Goal: Book appointment/travel/reservation

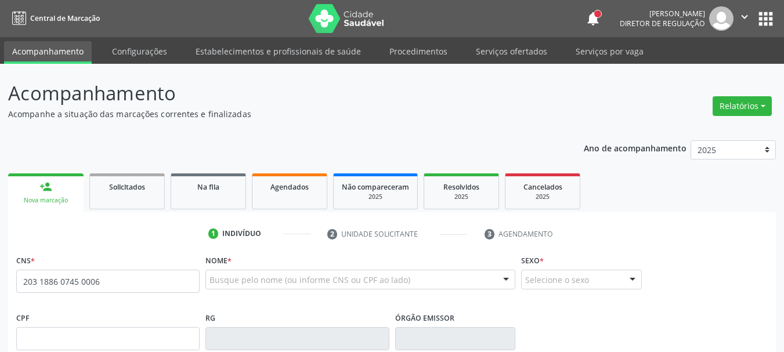
type input "203 1886 0745 0006"
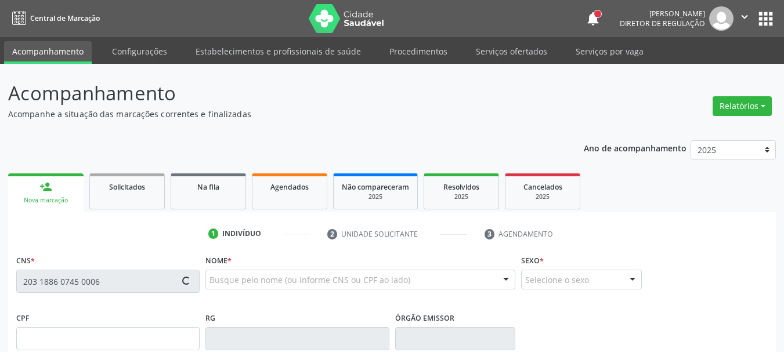
scroll to position [116, 0]
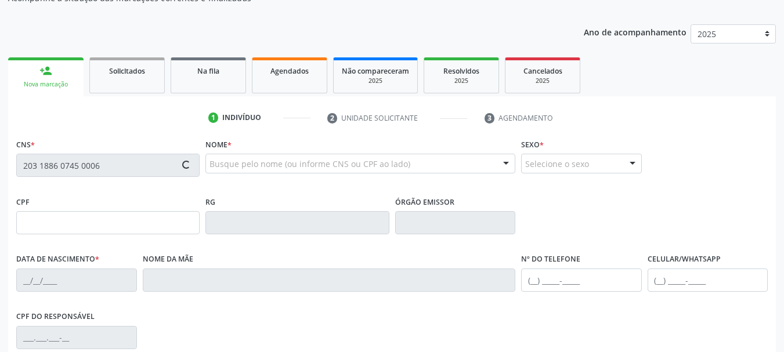
type input "022.155.124-74"
type input "[DATE]"
type input "[PERSON_NAME]"
type input "[PHONE_NUMBER]"
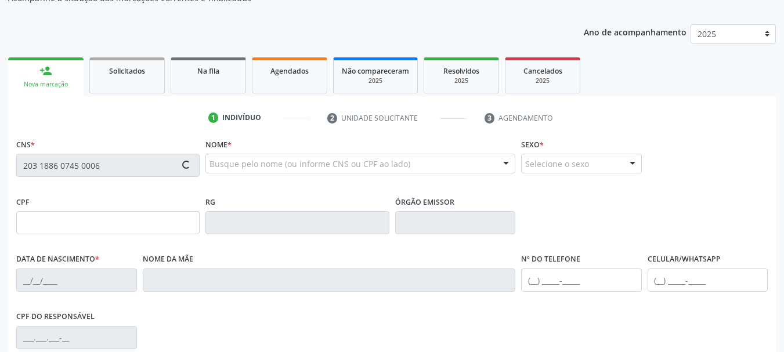
type input "366"
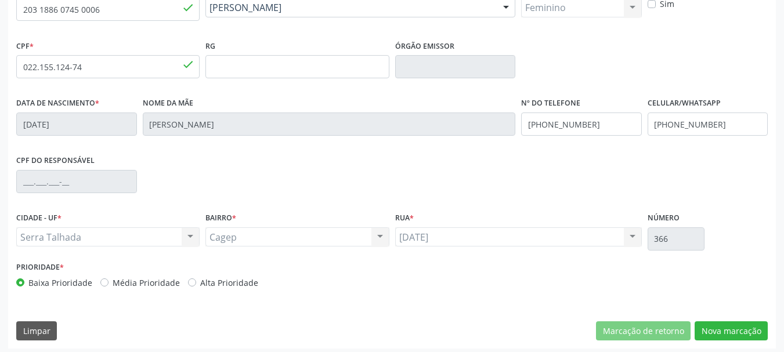
scroll to position [277, 0]
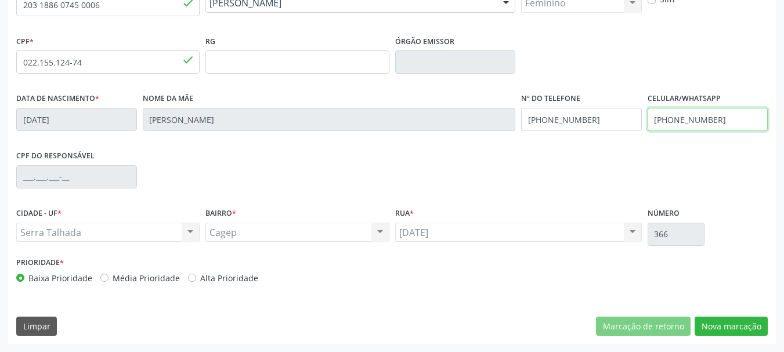
drag, startPoint x: 724, startPoint y: 125, endPoint x: 533, endPoint y: 118, distance: 191.5
click at [534, 118] on div "Data de nascimento * [DATE] Nome da mãe [PERSON_NAME] Nº do Telefone [PHONE_NUM…" at bounding box center [391, 118] width 757 height 57
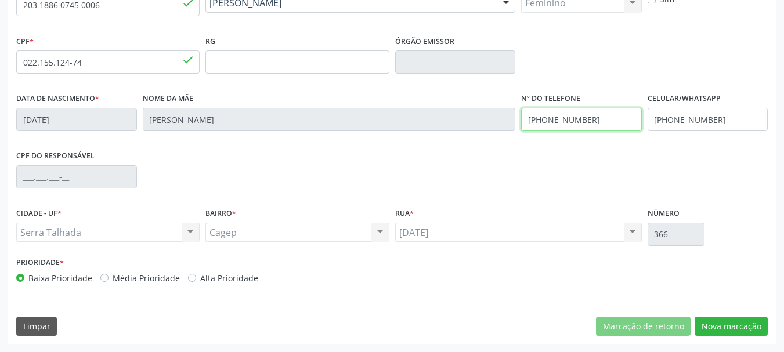
click at [534, 118] on input "[PHONE_NUMBER]" at bounding box center [581, 119] width 121 height 23
type input "[PHONE_NUMBER]"
click at [498, 125] on div "Data de nascimento * [DATE] Nome da mãe [PERSON_NAME] Nº do Telefone [PHONE_NUM…" at bounding box center [391, 118] width 757 height 57
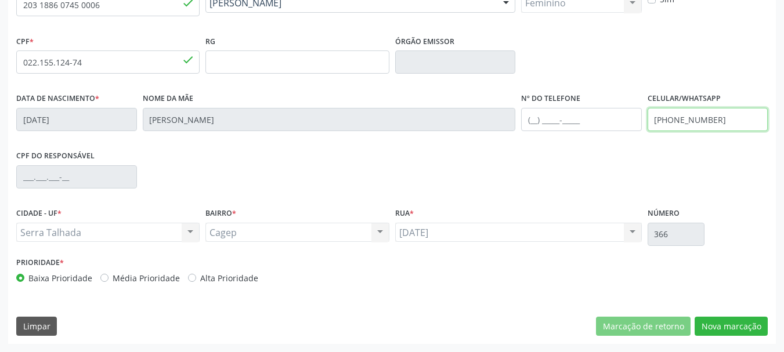
drag, startPoint x: 724, startPoint y: 125, endPoint x: 513, endPoint y: 142, distance: 212.4
click at [514, 142] on div "Data de nascimento * [DATE] Nome da mãe [PERSON_NAME] Nº do Telefone Celular/Wh…" at bounding box center [391, 118] width 757 height 57
click at [514, 142] on div "Nome da mãe [PERSON_NAME]" at bounding box center [329, 118] width 379 height 57
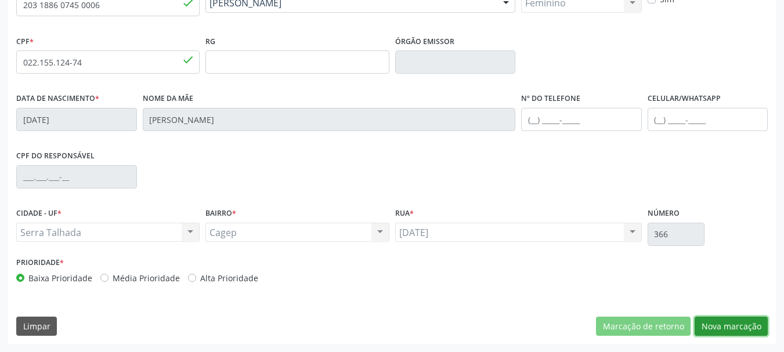
drag, startPoint x: 751, startPoint y: 325, endPoint x: 733, endPoint y: 318, distance: 19.0
click at [751, 324] on button "Nova marcação" at bounding box center [730, 327] width 73 height 20
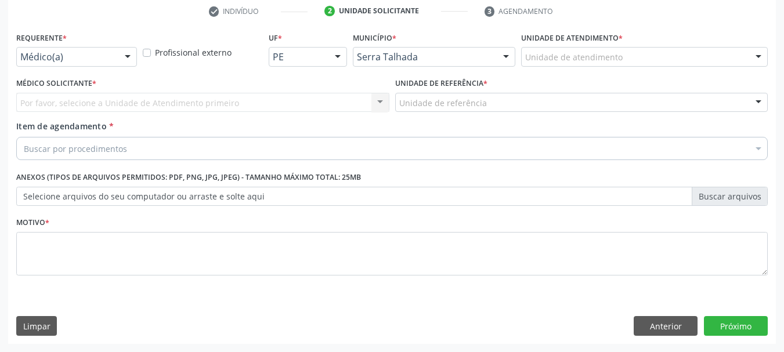
scroll to position [223, 0]
drag, startPoint x: 106, startPoint y: 60, endPoint x: 94, endPoint y: 88, distance: 30.7
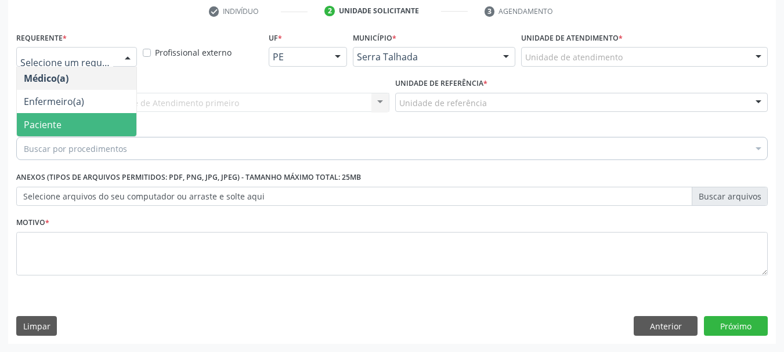
click at [82, 120] on span "Paciente" at bounding box center [76, 124] width 119 height 23
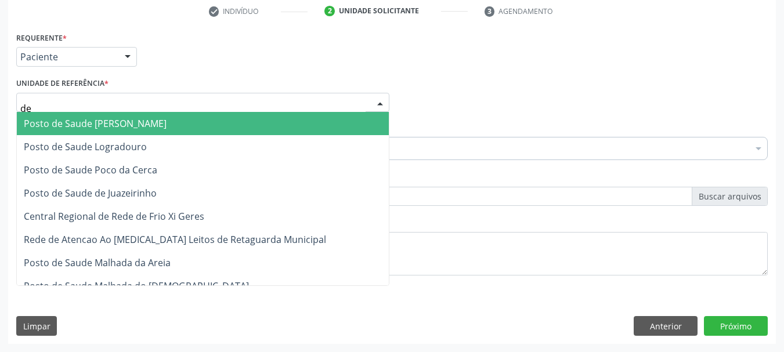
type input "d"
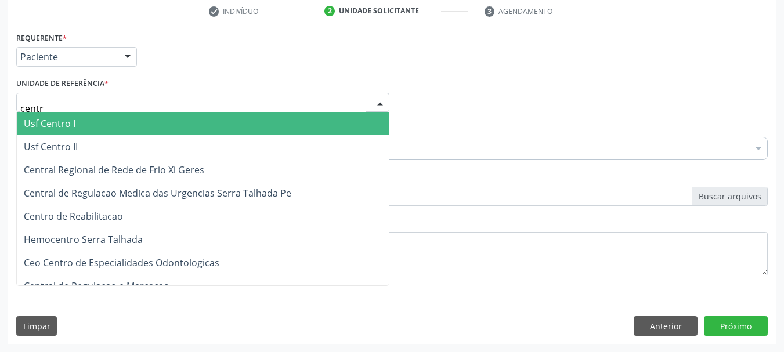
type input "centro"
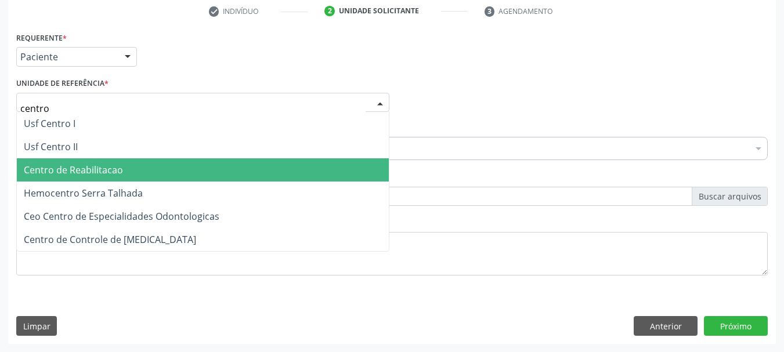
click at [71, 171] on span "Centro de Reabilitacao" at bounding box center [73, 170] width 99 height 13
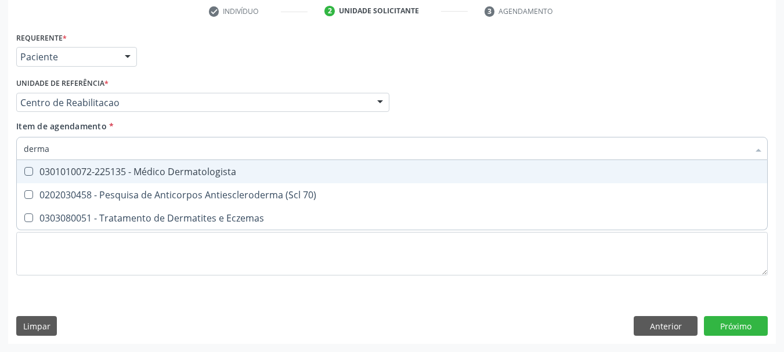
type input "dermat"
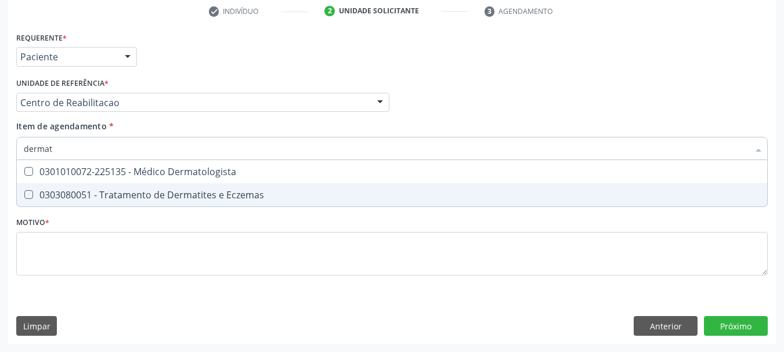
click at [118, 185] on span "0303080051 - Tratamento de Dermatites e Eczemas" at bounding box center [392, 194] width 750 height 23
checkbox Eczemas "true"
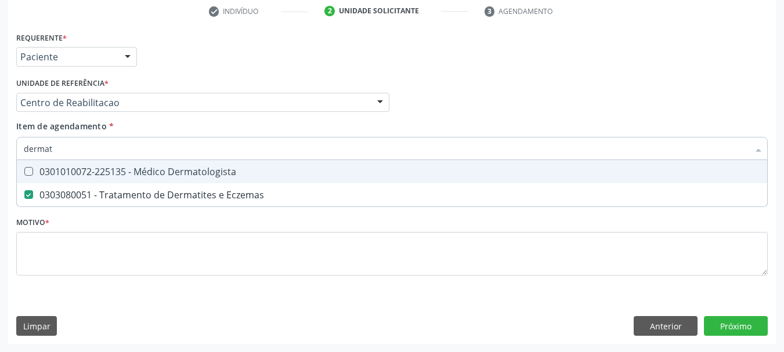
click at [118, 178] on span "0301010072-225135 - Médico Dermatologista" at bounding box center [392, 171] width 750 height 23
checkbox Dermatologista "true"
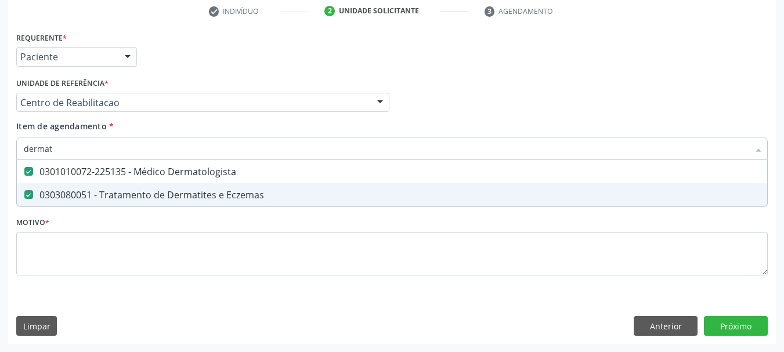
drag, startPoint x: 81, startPoint y: 197, endPoint x: 77, endPoint y: 204, distance: 7.8
click at [81, 196] on div "0303080051 - Tratamento de Dermatites e Eczemas" at bounding box center [392, 194] width 736 height 9
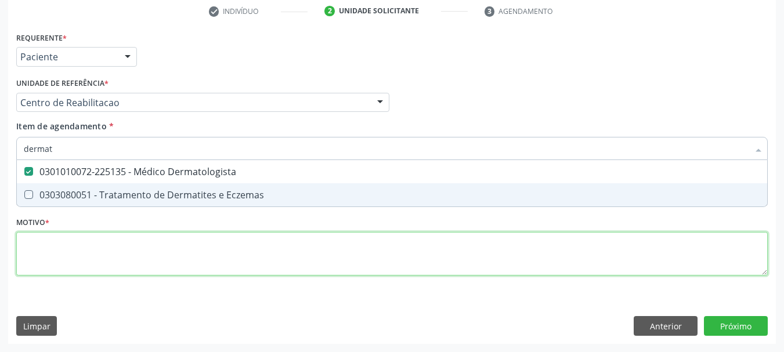
click at [73, 252] on div "Requerente * Paciente Médico(a) Enfermeiro(a) Paciente Nenhum resultado encontr…" at bounding box center [391, 160] width 751 height 263
checkbox Eczemas "true"
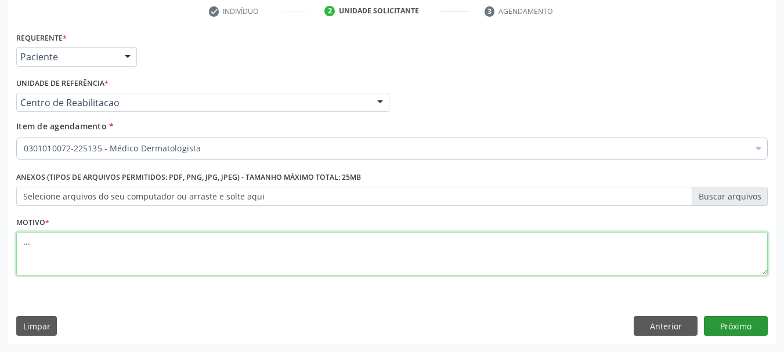
type textarea "..."
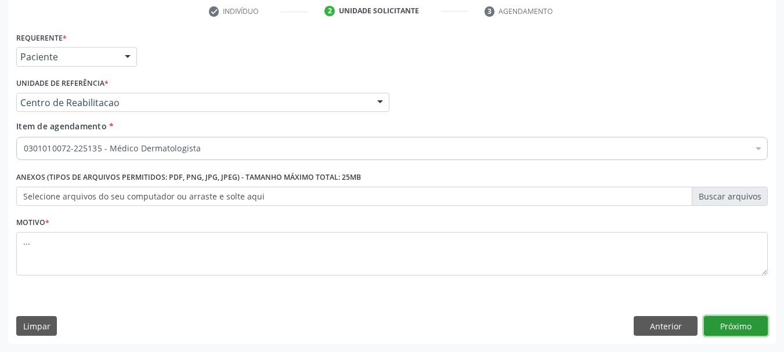
click at [750, 325] on button "Próximo" at bounding box center [736, 326] width 64 height 20
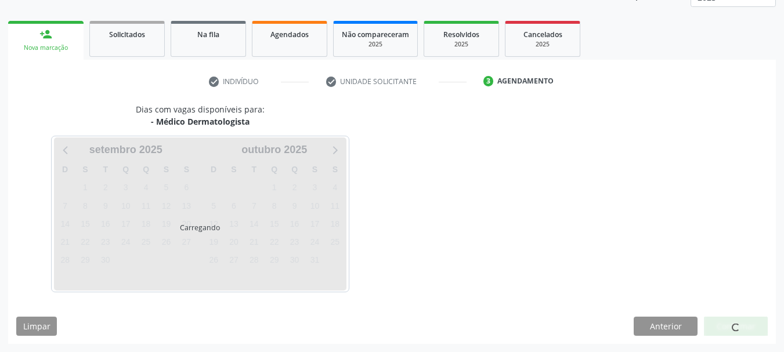
scroll to position [153, 0]
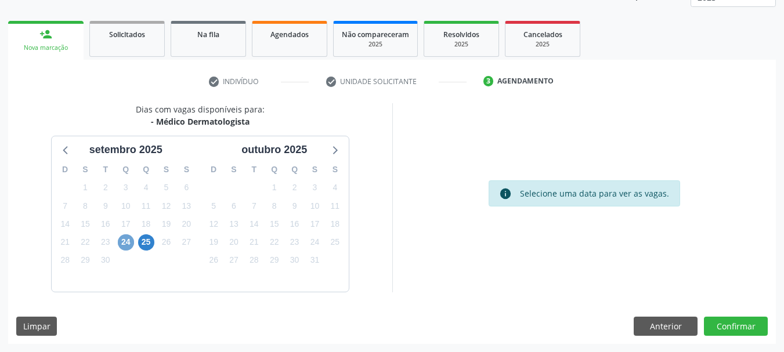
click at [119, 241] on span "24" at bounding box center [126, 242] width 16 height 16
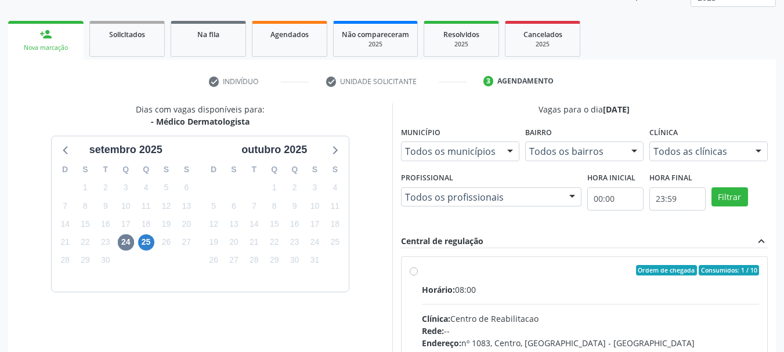
click at [418, 270] on div "Ordem de chegada Consumidos: 1 / 10 Horário: 08:00 Clínica: Centro de Reabilita…" at bounding box center [584, 354] width 350 height 178
radio input "true"
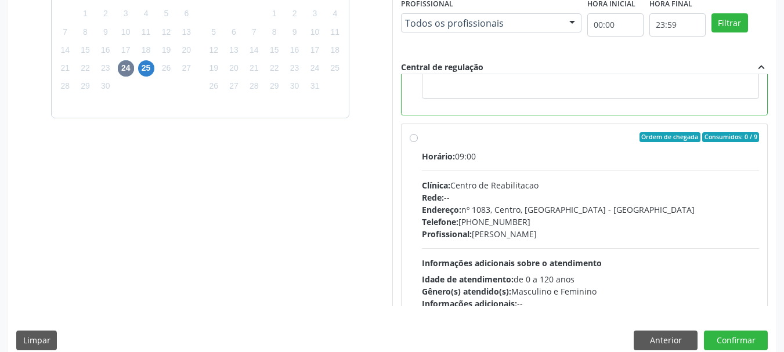
scroll to position [261, 0]
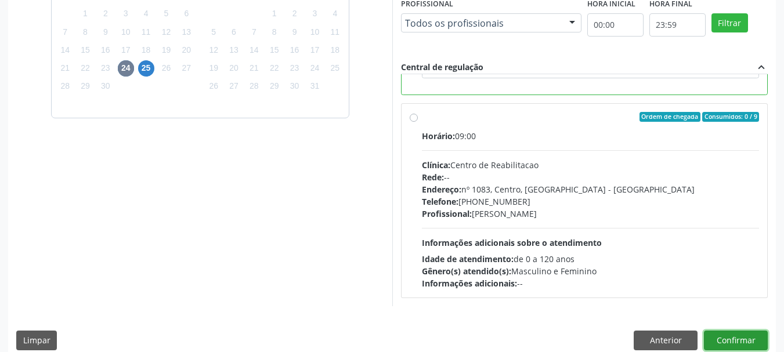
click at [729, 339] on button "Confirmar" at bounding box center [736, 341] width 64 height 20
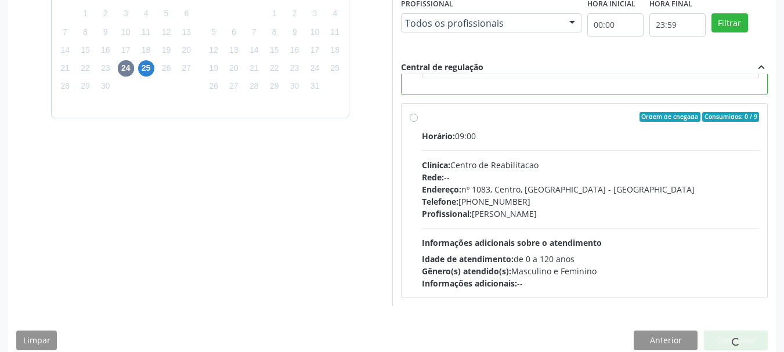
scroll to position [31, 0]
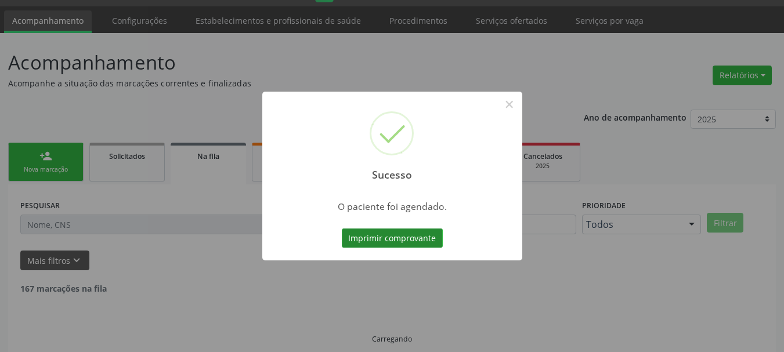
click at [389, 232] on button "Imprimir comprovante" at bounding box center [392, 239] width 101 height 20
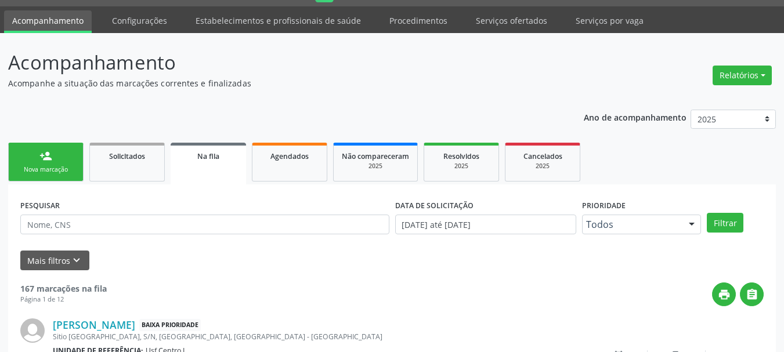
scroll to position [0, 0]
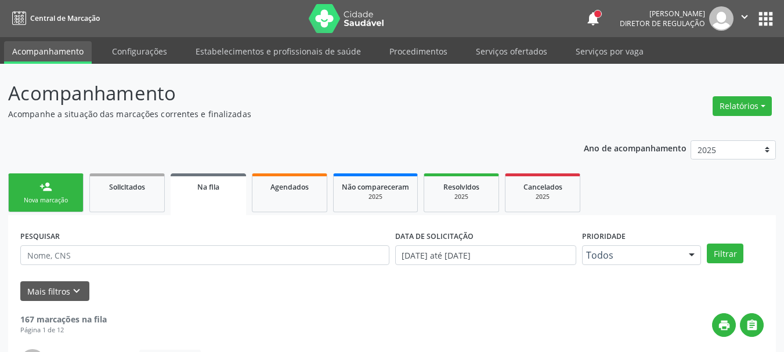
drag, startPoint x: 762, startPoint y: 19, endPoint x: 745, endPoint y: 32, distance: 21.0
click at [762, 19] on button "apps" at bounding box center [765, 19] width 20 height 20
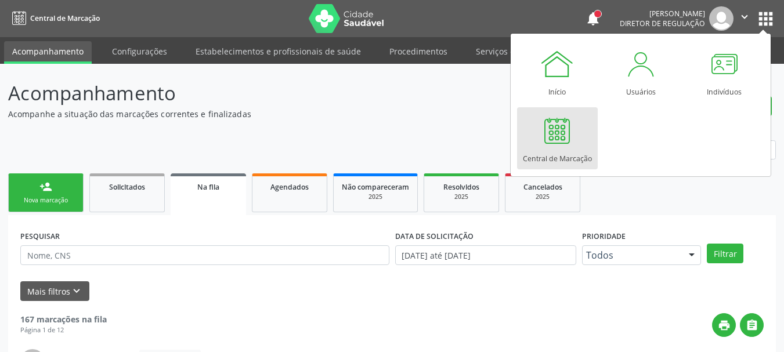
click at [540, 134] on div at bounding box center [556, 130] width 35 height 35
